Goal: Consume media (video, audio): Consume media (video, audio)

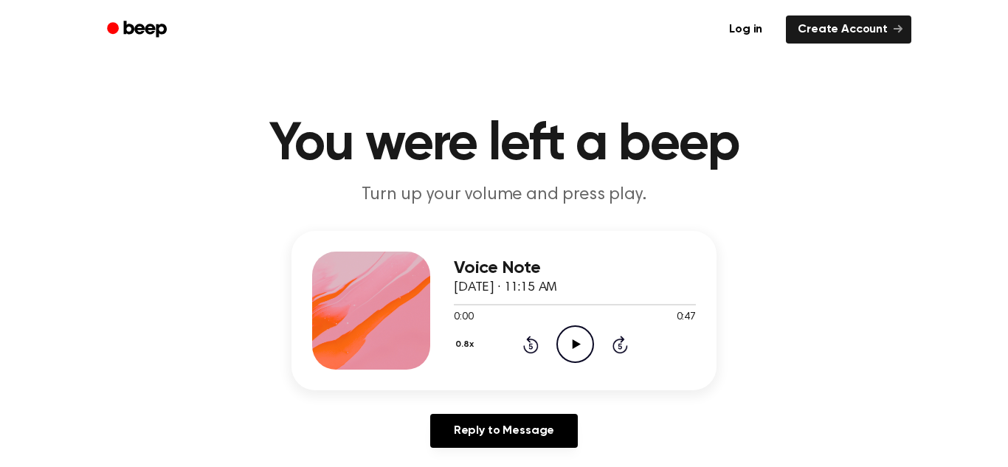
click at [574, 345] on icon at bounding box center [576, 344] width 8 height 10
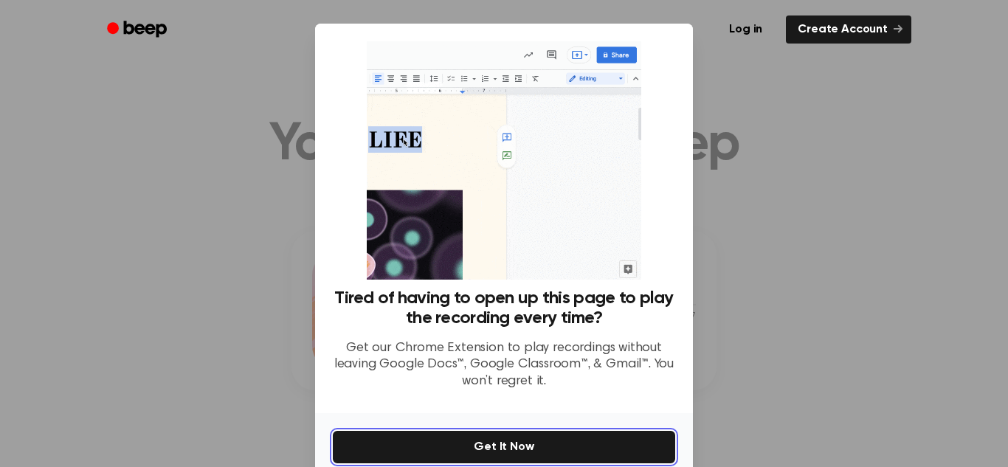
click at [514, 449] on button "Get It Now" at bounding box center [504, 447] width 342 height 32
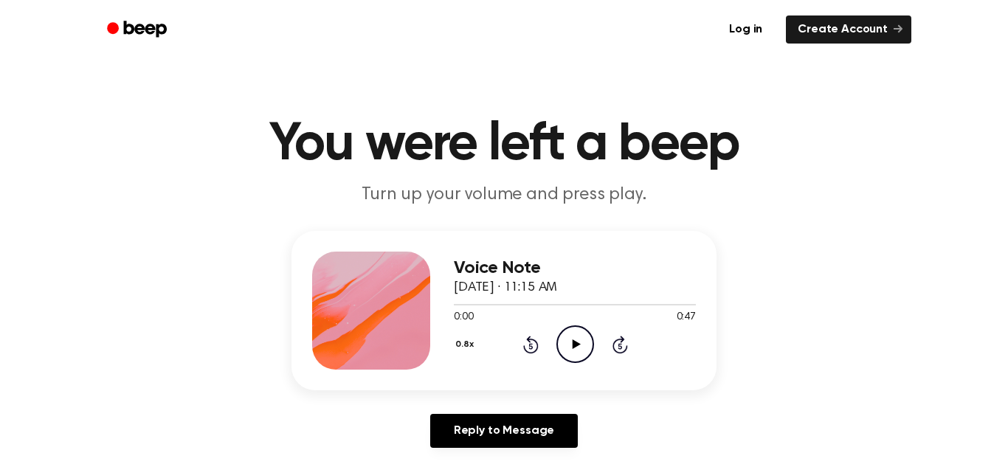
click at [574, 344] on icon at bounding box center [576, 344] width 8 height 10
click at [645, 359] on div "0.8x Rewind 5 seconds Pause Audio Skip 5 seconds" at bounding box center [575, 344] width 242 height 38
click at [643, 362] on div "0.8x Rewind 5 seconds Pause Audio Skip 5 seconds" at bounding box center [575, 344] width 242 height 38
click at [518, 306] on div at bounding box center [575, 304] width 242 height 12
click at [514, 304] on div at bounding box center [500, 304] width 92 height 1
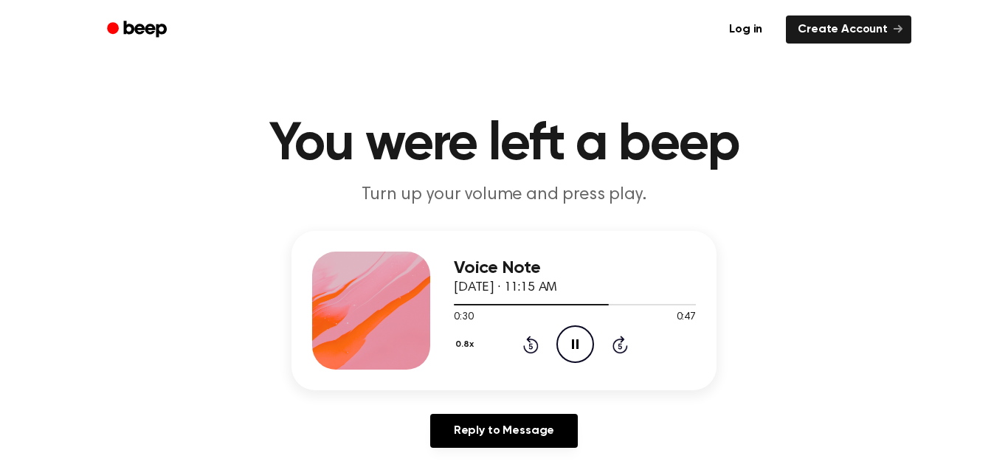
click at [616, 345] on icon "Skip 5 seconds" at bounding box center [620, 344] width 16 height 19
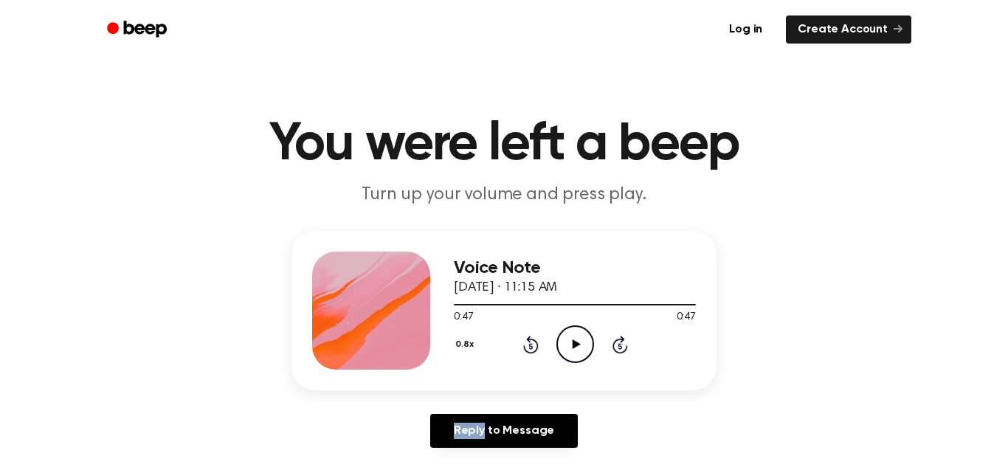
click at [616, 345] on icon "Skip 5 seconds" at bounding box center [620, 344] width 16 height 19
click at [573, 343] on icon at bounding box center [576, 344] width 8 height 10
click at [573, 343] on icon at bounding box center [575, 344] width 7 height 10
click at [573, 343] on icon at bounding box center [576, 344] width 8 height 10
